Goal: Task Accomplishment & Management: Manage account settings

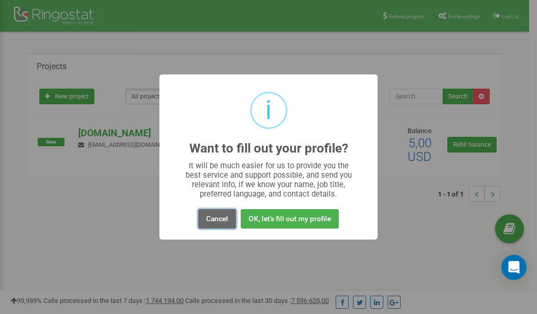
click at [217, 222] on button "Cancel" at bounding box center [217, 218] width 38 height 19
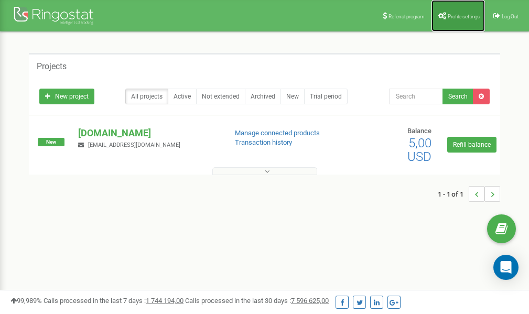
click at [452, 18] on span "Profile settings" at bounding box center [463, 17] width 32 height 6
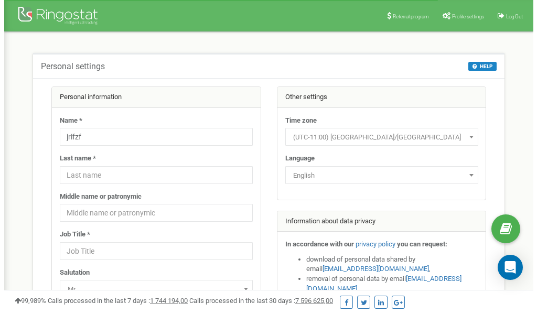
scroll to position [52, 0]
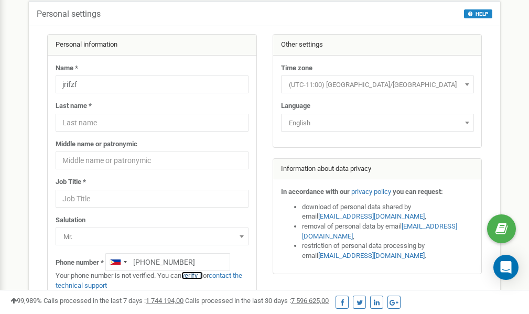
click at [194, 276] on link "verify it" at bounding box center [191, 275] width 21 height 8
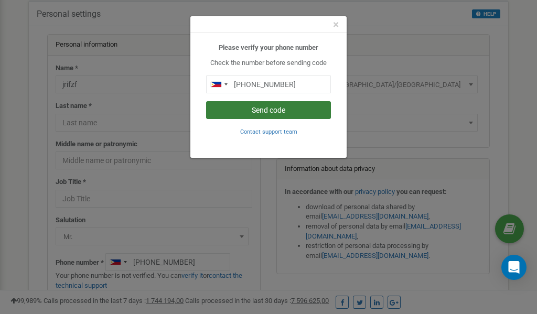
click at [267, 110] on button "Send code" at bounding box center [268, 110] width 125 height 18
